Goal: Task Accomplishment & Management: Complete application form

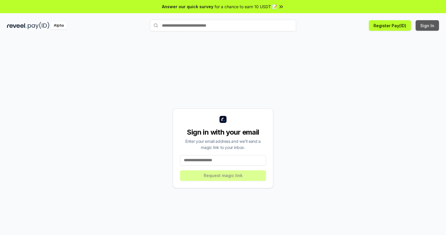
click at [428, 25] on button "Sign In" at bounding box center [427, 25] width 23 height 11
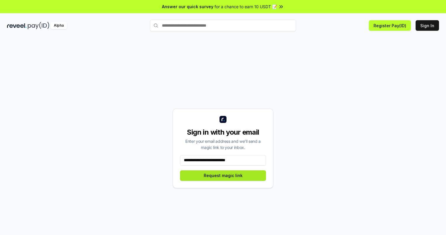
type input "**********"
click at [223, 175] on button "Request magic link" at bounding box center [223, 175] width 86 height 11
